Goal: Information Seeking & Learning: Understand process/instructions

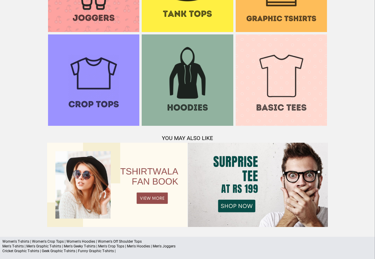
scroll to position [572, 0]
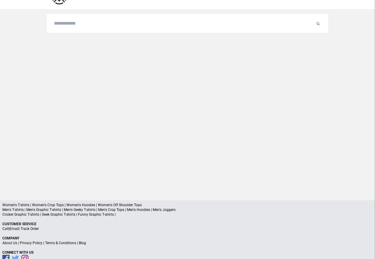
scroll to position [28, 0]
